Goal: Task Accomplishment & Management: Complete application form

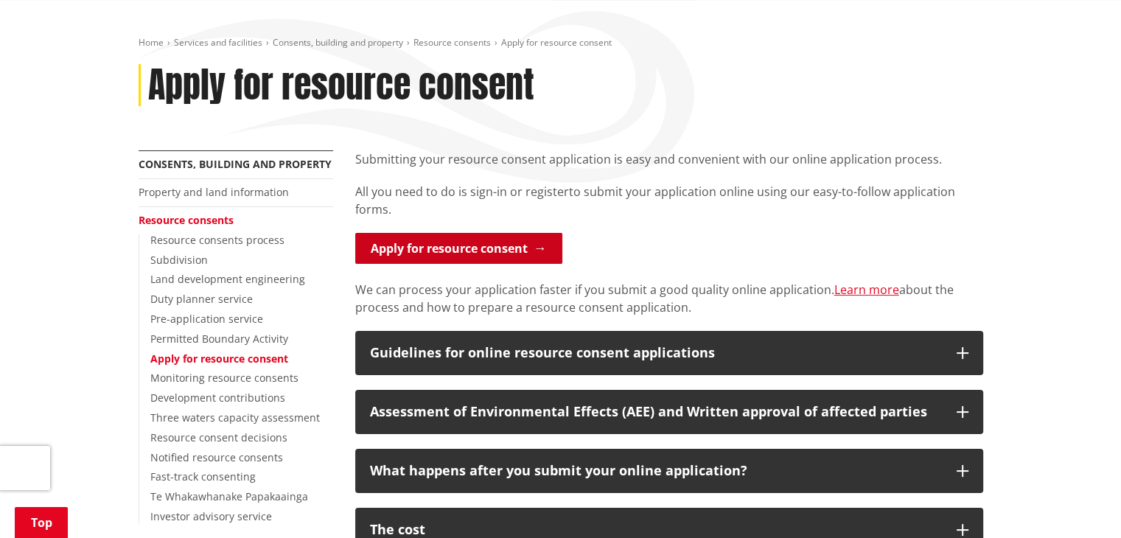
scroll to position [147, 0]
click at [464, 251] on link "Apply for resource consent" at bounding box center [458, 248] width 207 height 31
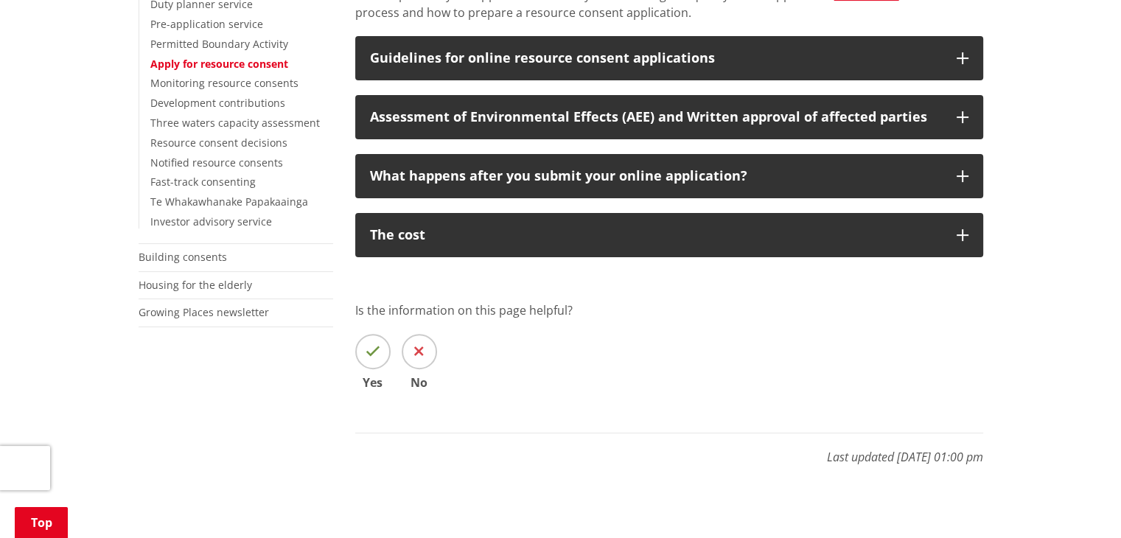
scroll to position [295, 0]
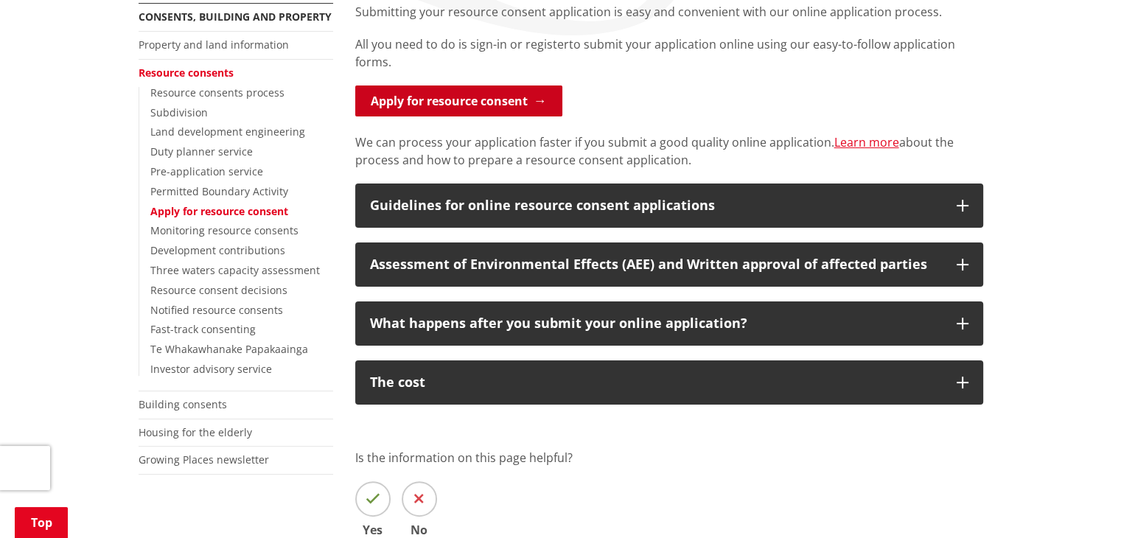
click at [460, 107] on link "Apply for resource consent" at bounding box center [458, 101] width 207 height 31
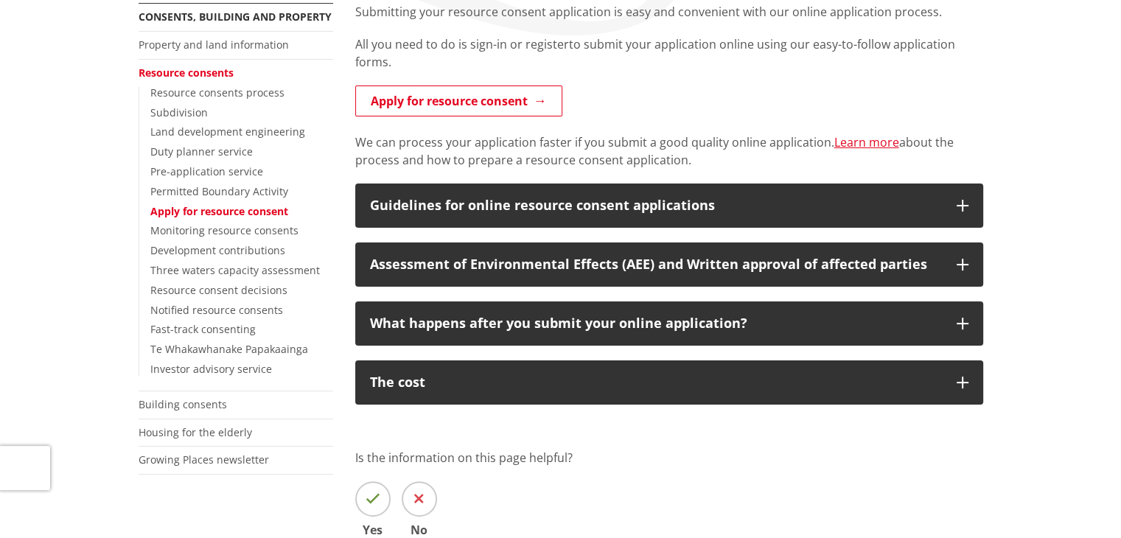
scroll to position [295, 0]
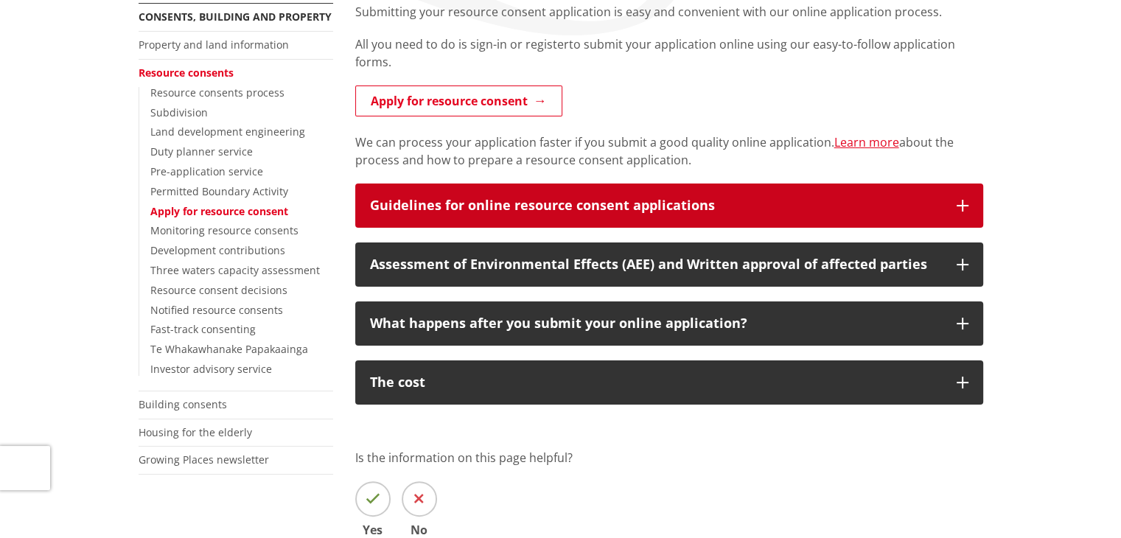
click at [961, 201] on icon "button" at bounding box center [963, 206] width 12 height 12
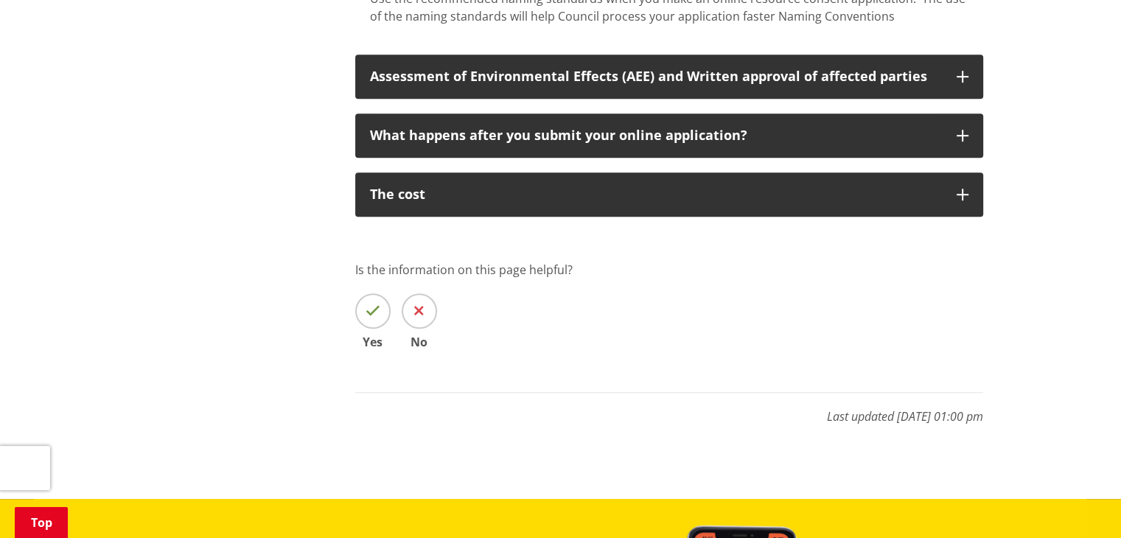
scroll to position [811, 0]
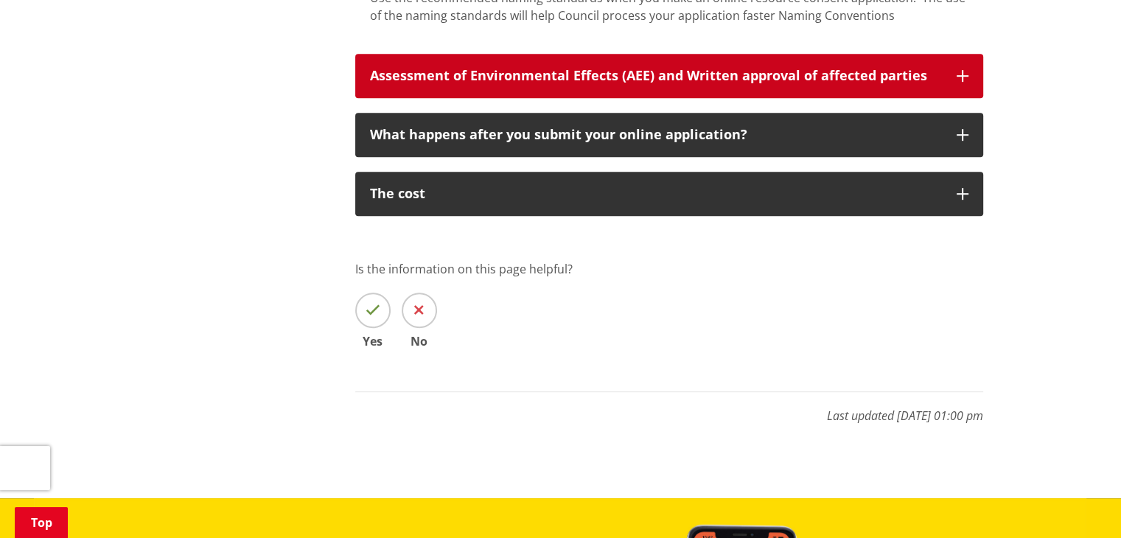
click at [961, 72] on icon "button" at bounding box center [963, 76] width 12 height 12
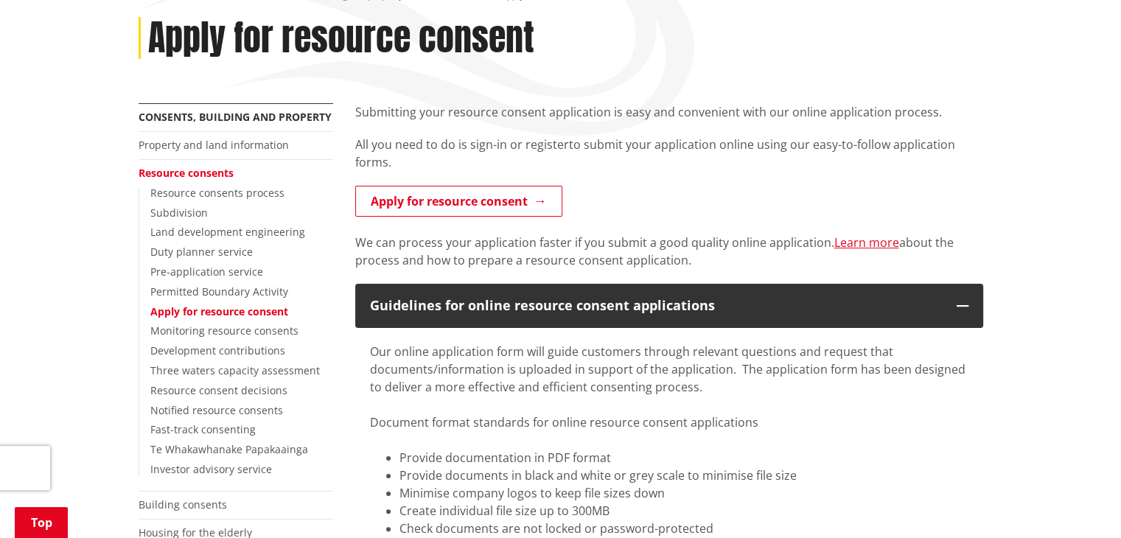
scroll to position [221, 0]
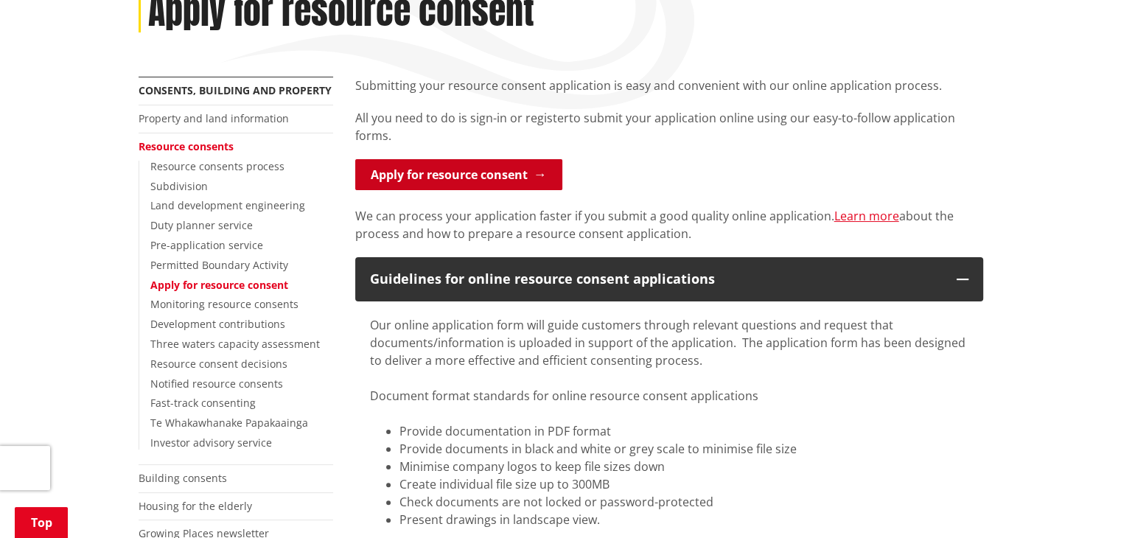
click at [457, 183] on link "Apply for resource consent" at bounding box center [458, 174] width 207 height 31
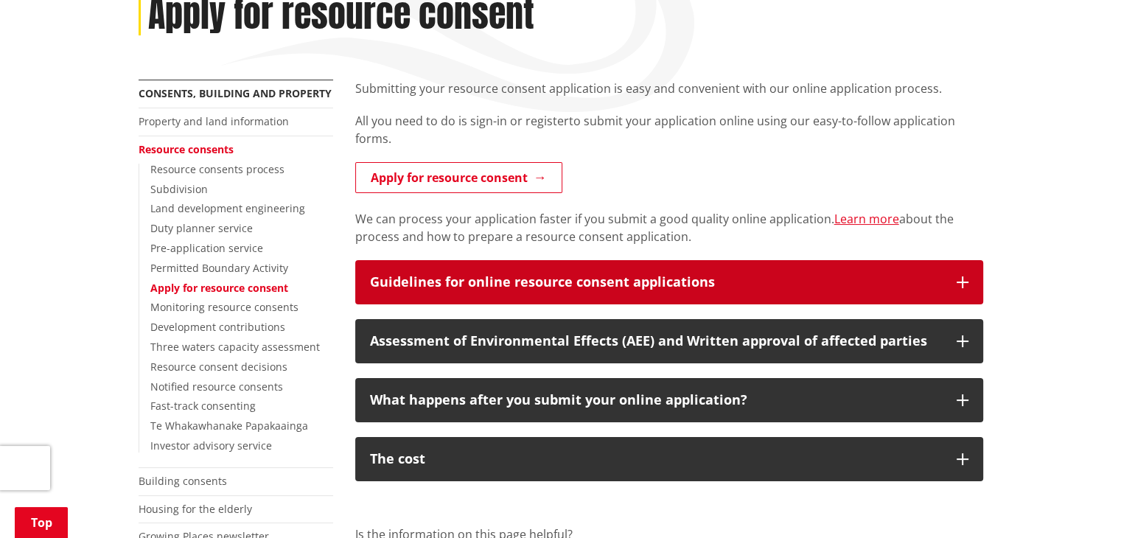
scroll to position [221, 0]
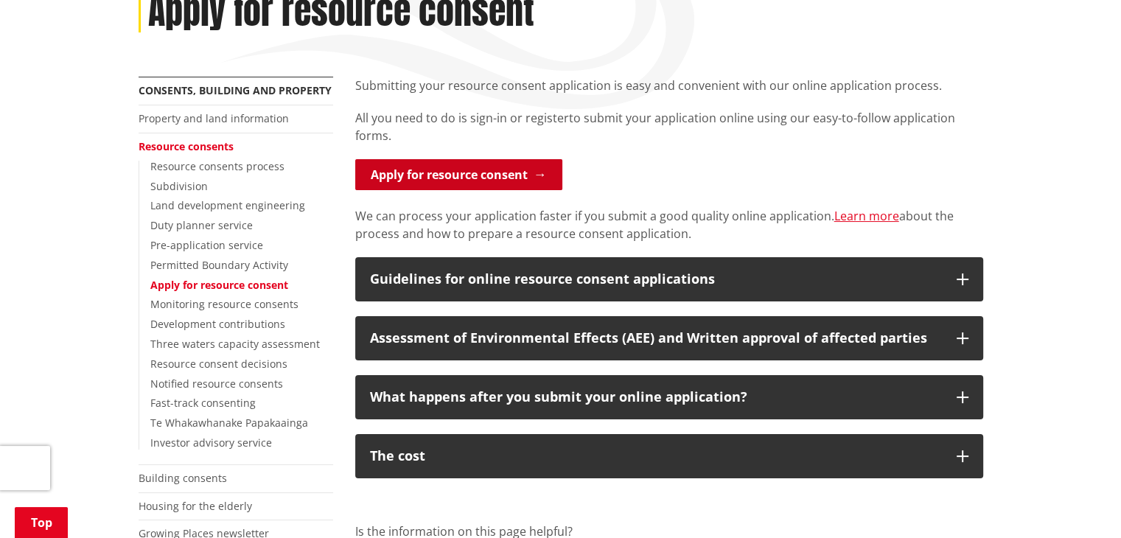
click at [470, 180] on link "Apply for resource consent" at bounding box center [458, 174] width 207 height 31
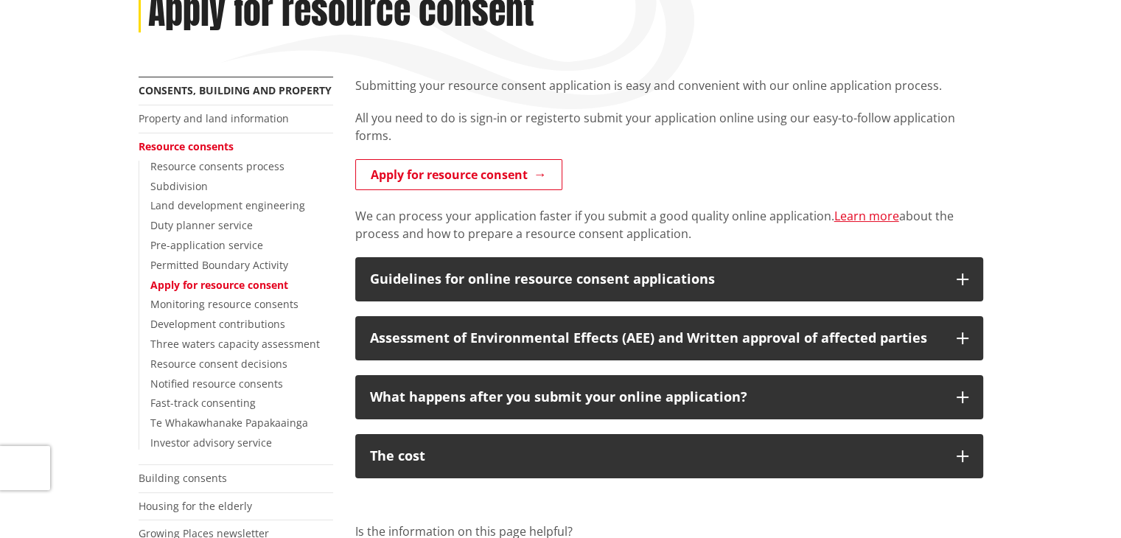
scroll to position [221, 0]
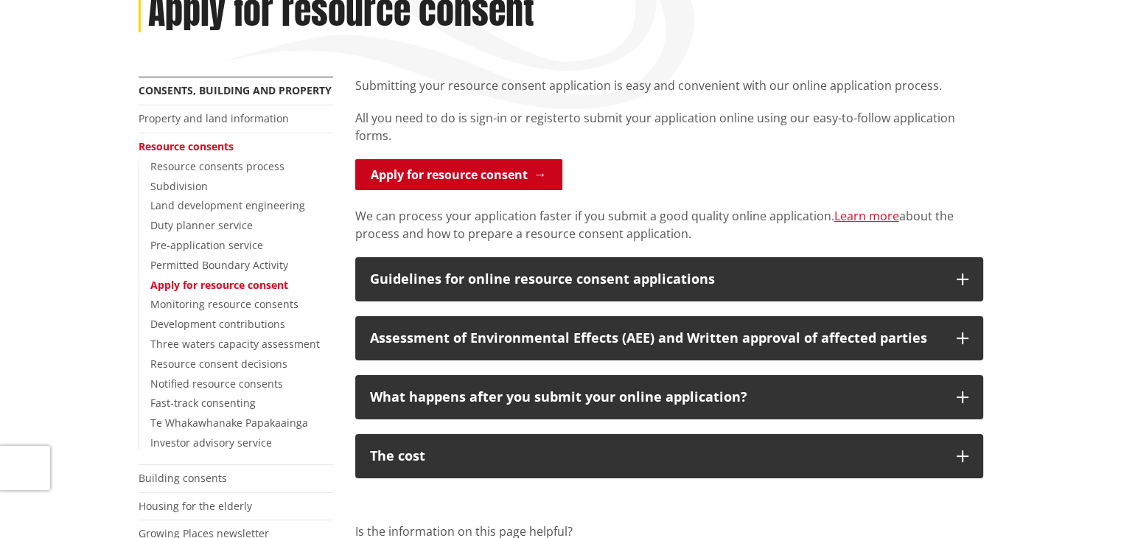
click at [461, 172] on link "Apply for resource consent" at bounding box center [458, 174] width 207 height 31
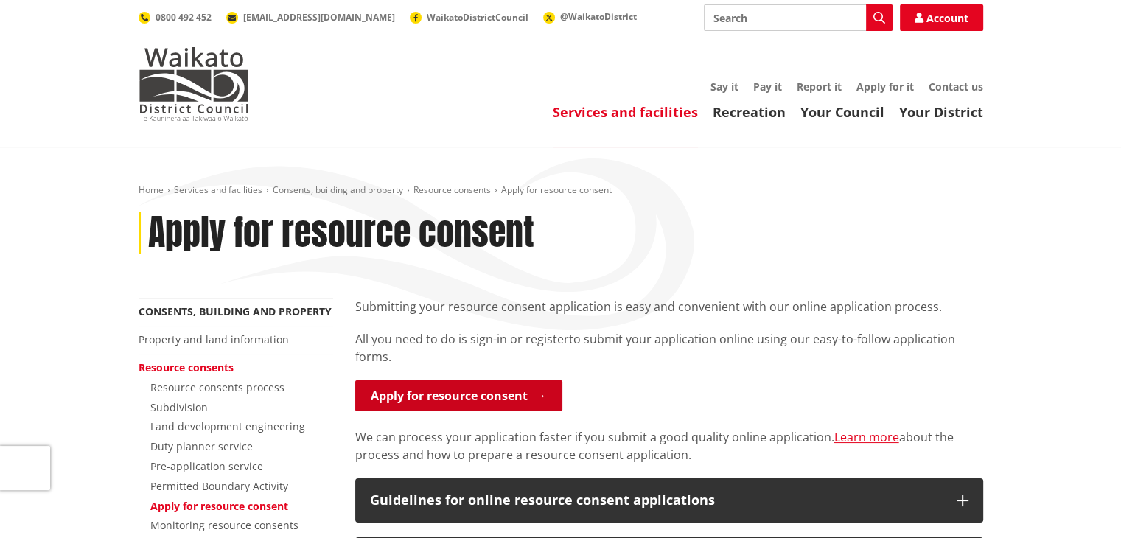
click at [501, 398] on link "Apply for resource consent" at bounding box center [458, 395] width 207 height 31
